Goal: Task Accomplishment & Management: Manage account settings

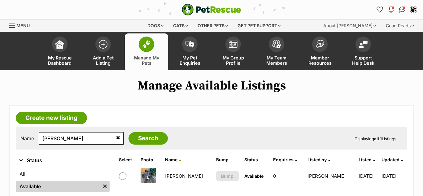
click at [176, 177] on link "Marris" at bounding box center [184, 176] width 38 height 6
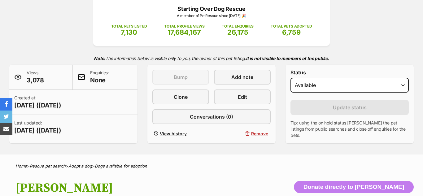
scroll to position [88, 0]
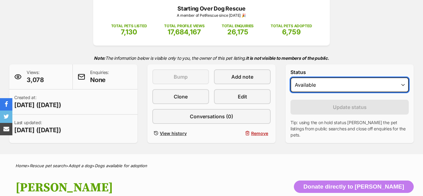
click at [316, 86] on select "Draft Available On hold Adopted" at bounding box center [349, 84] width 118 height 15
select select "on_hold"
click at [290, 77] on select "Draft Available On hold Adopted" at bounding box center [349, 84] width 118 height 15
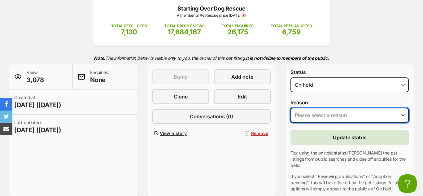
click at [337, 118] on select "Please select a reason Medical reasons Reviewing applications Adoption pending …" at bounding box center [349, 115] width 118 height 15
select select "reviewing_applications"
click at [290, 108] on select "Please select a reason Medical reasons Reviewing applications Adoption pending …" at bounding box center [349, 115] width 118 height 15
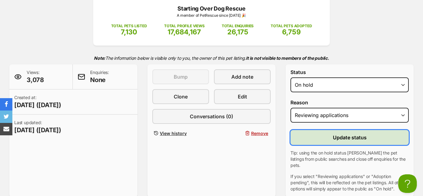
click at [341, 139] on span "Update status" at bounding box center [350, 137] width 34 height 7
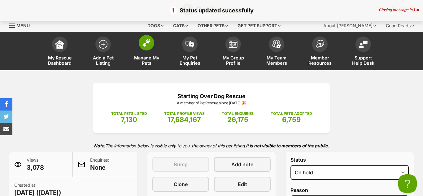
click at [143, 47] on span at bounding box center [146, 42] width 15 height 15
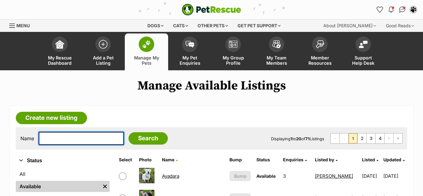
click at [92, 139] on input "text" at bounding box center [81, 138] width 85 height 13
type input "silviana"
click at [128, 132] on input "Search" at bounding box center [147, 138] width 39 height 12
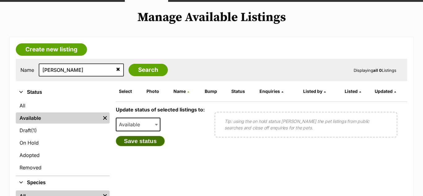
scroll to position [76, 0]
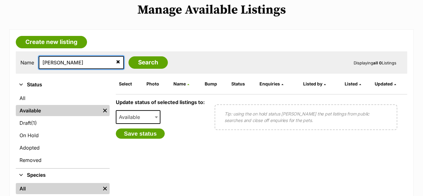
click at [53, 63] on input "[PERSON_NAME]" at bounding box center [81, 62] width 85 height 13
type input "[PERSON_NAME]"
click at [128, 56] on input "Search" at bounding box center [147, 62] width 39 height 12
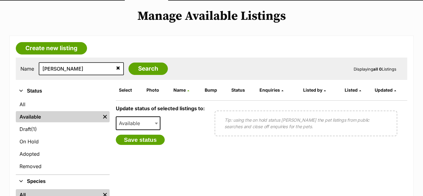
scroll to position [70, 0]
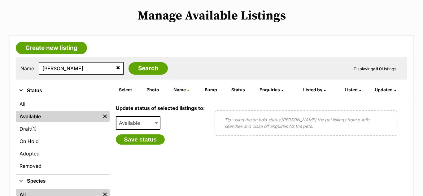
click at [116, 68] on icon at bounding box center [118, 67] width 4 height 5
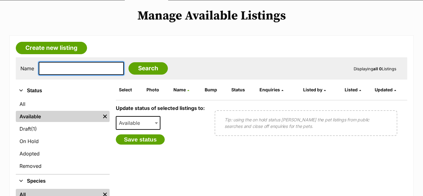
click at [59, 69] on input "text" at bounding box center [81, 68] width 85 height 13
type input "azina"
click at [128, 62] on input "Search" at bounding box center [147, 68] width 39 height 12
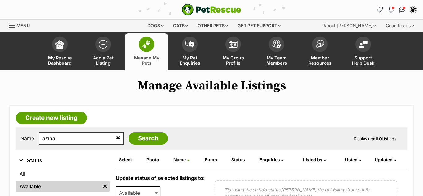
click at [149, 45] on img at bounding box center [146, 44] width 9 height 8
